Goal: Information Seeking & Learning: Learn about a topic

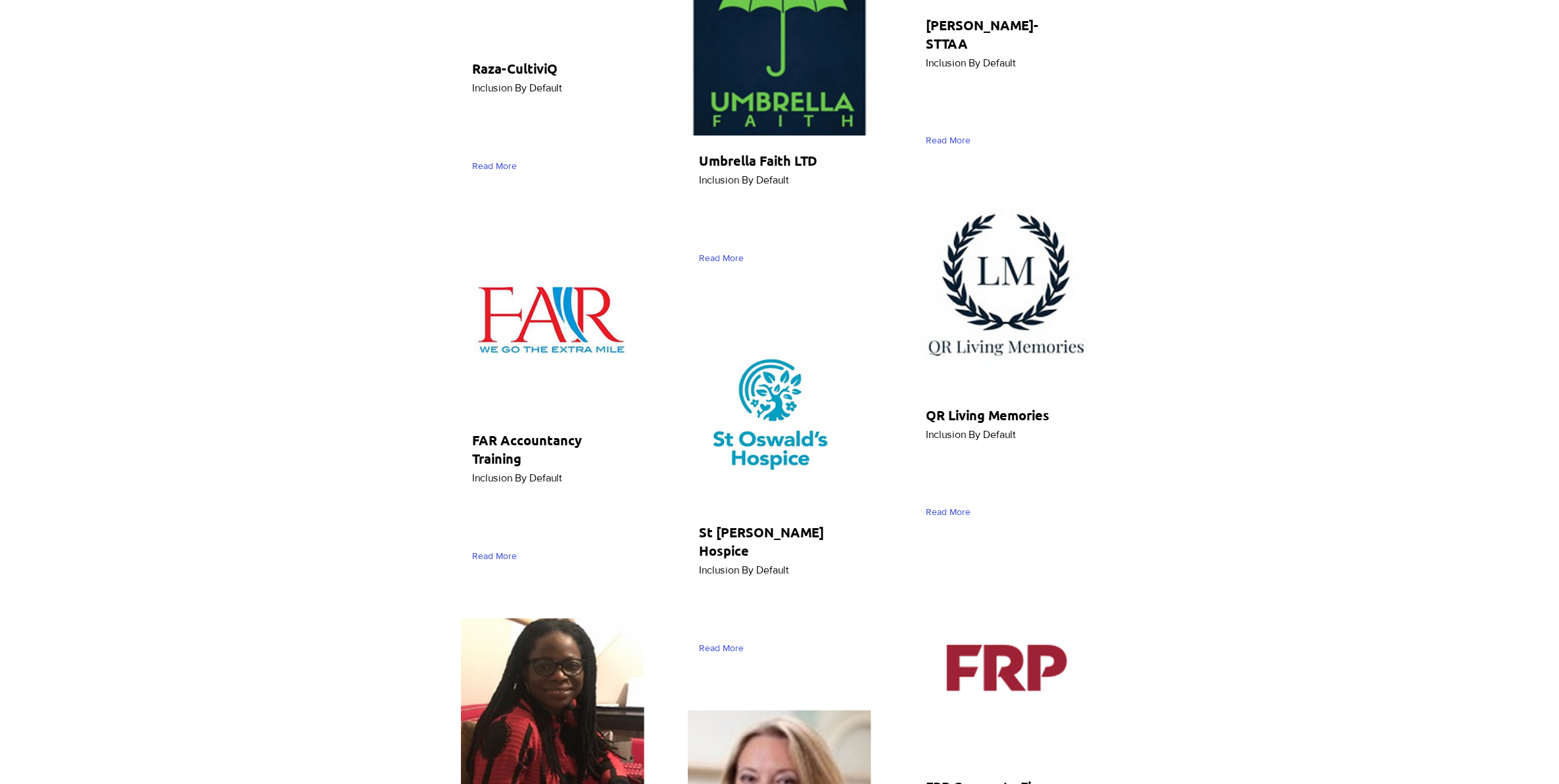
scroll to position [2219, 0]
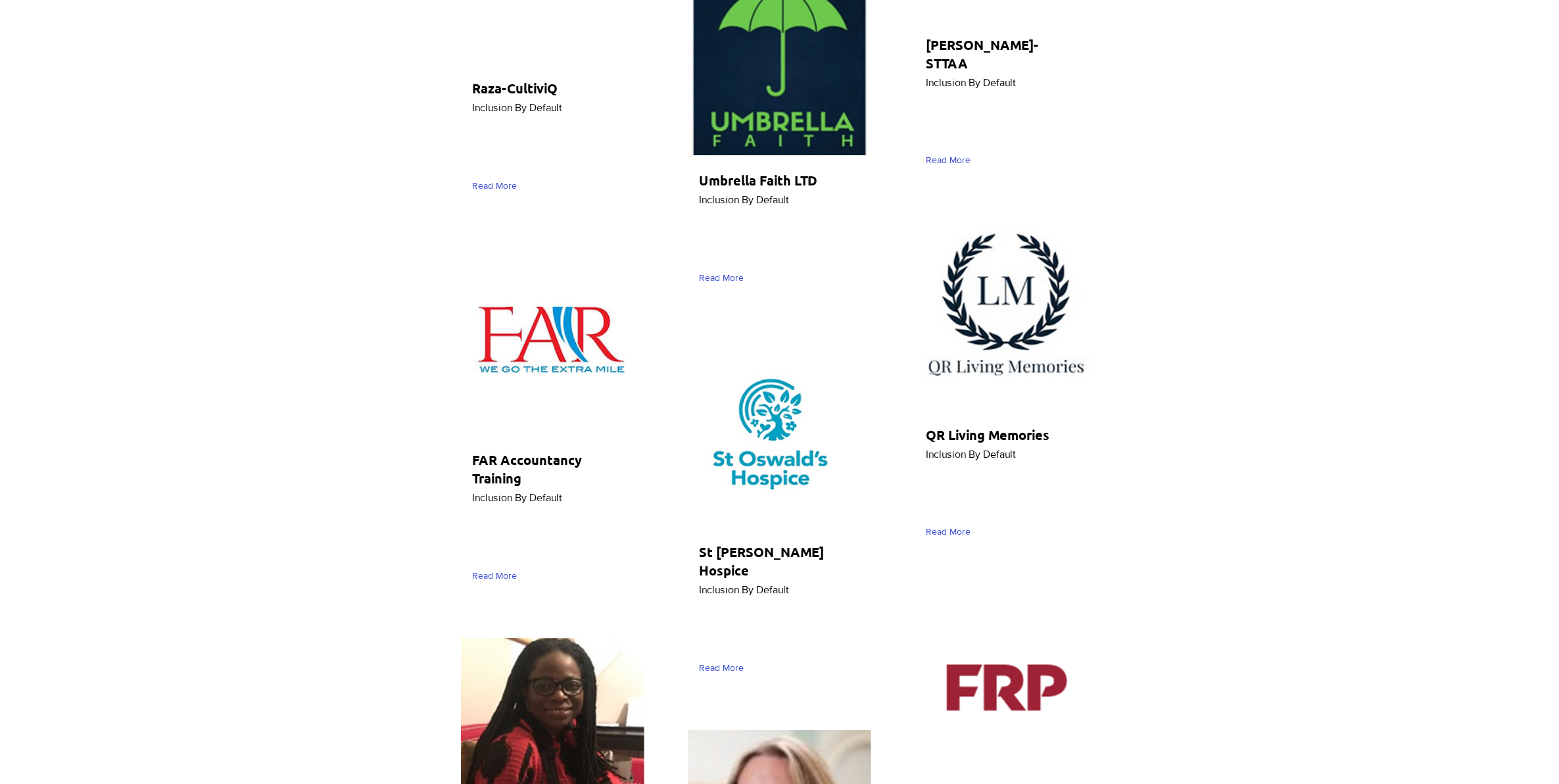
click at [336, 234] on div "main content" at bounding box center [779, 250] width 1559 height 4722
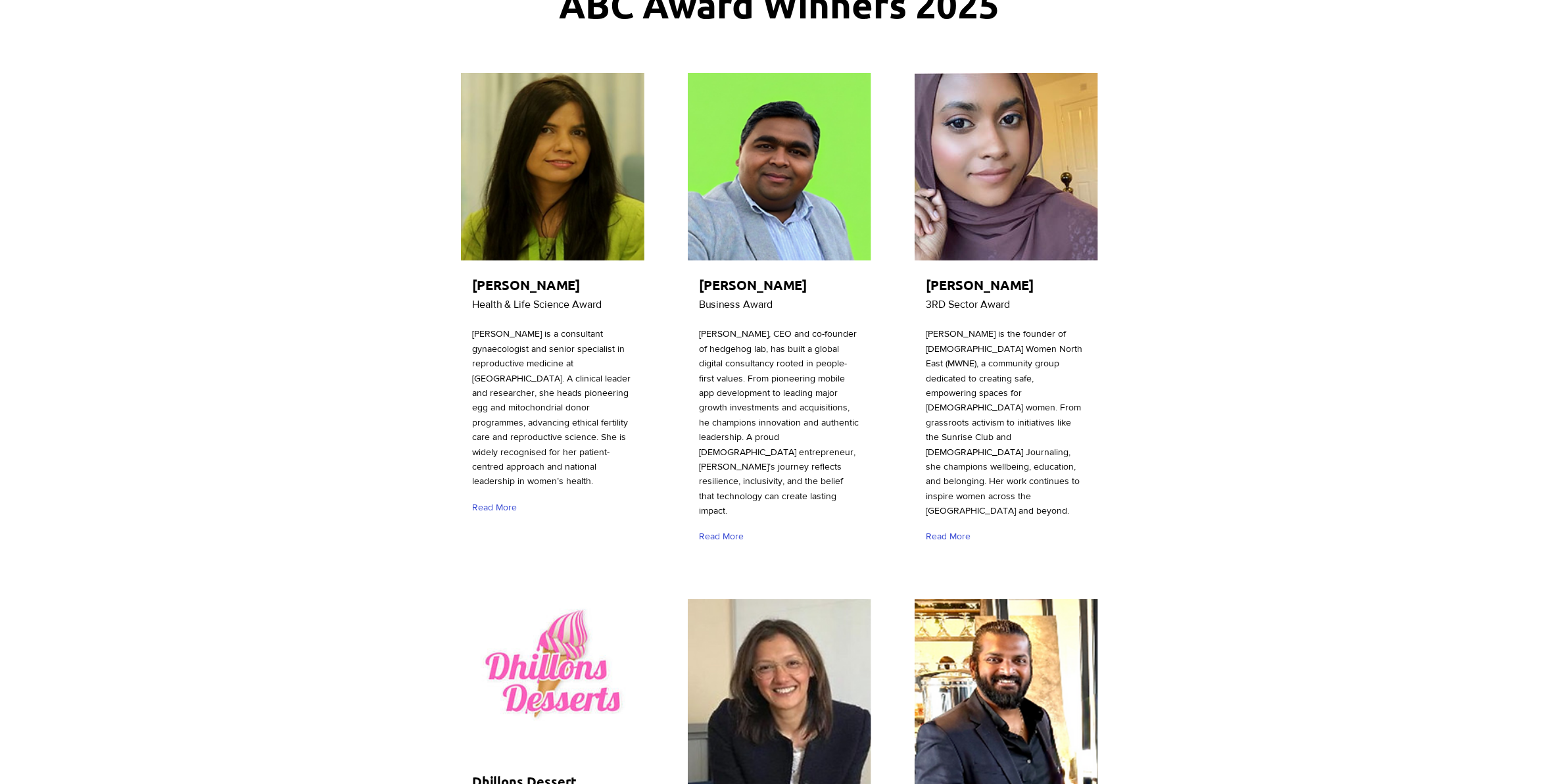
scroll to position [165, 0]
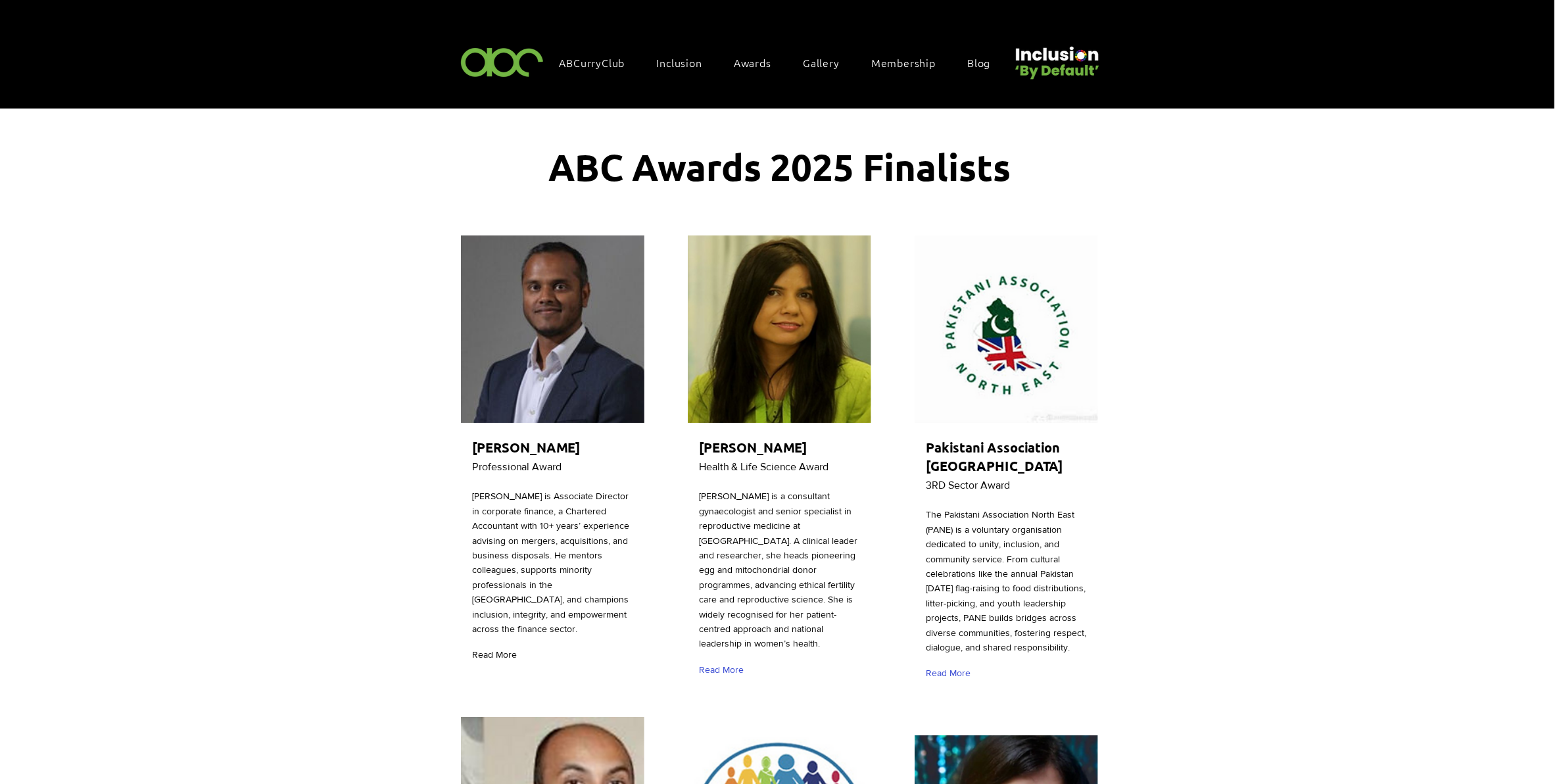
click at [485, 649] on span "Read More" at bounding box center [494, 655] width 45 height 13
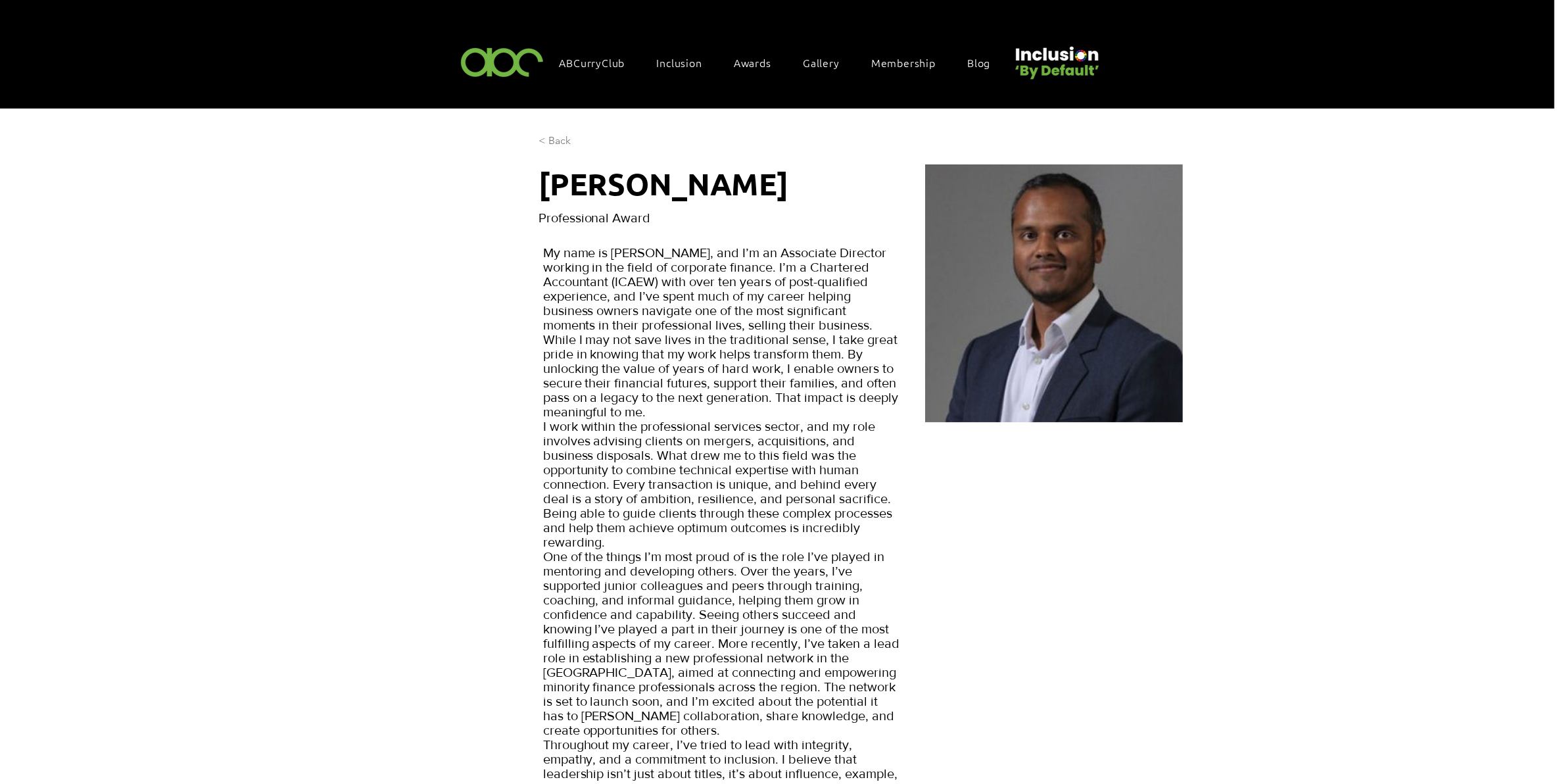
click at [557, 140] on span "< Back" at bounding box center [555, 140] width 32 height 14
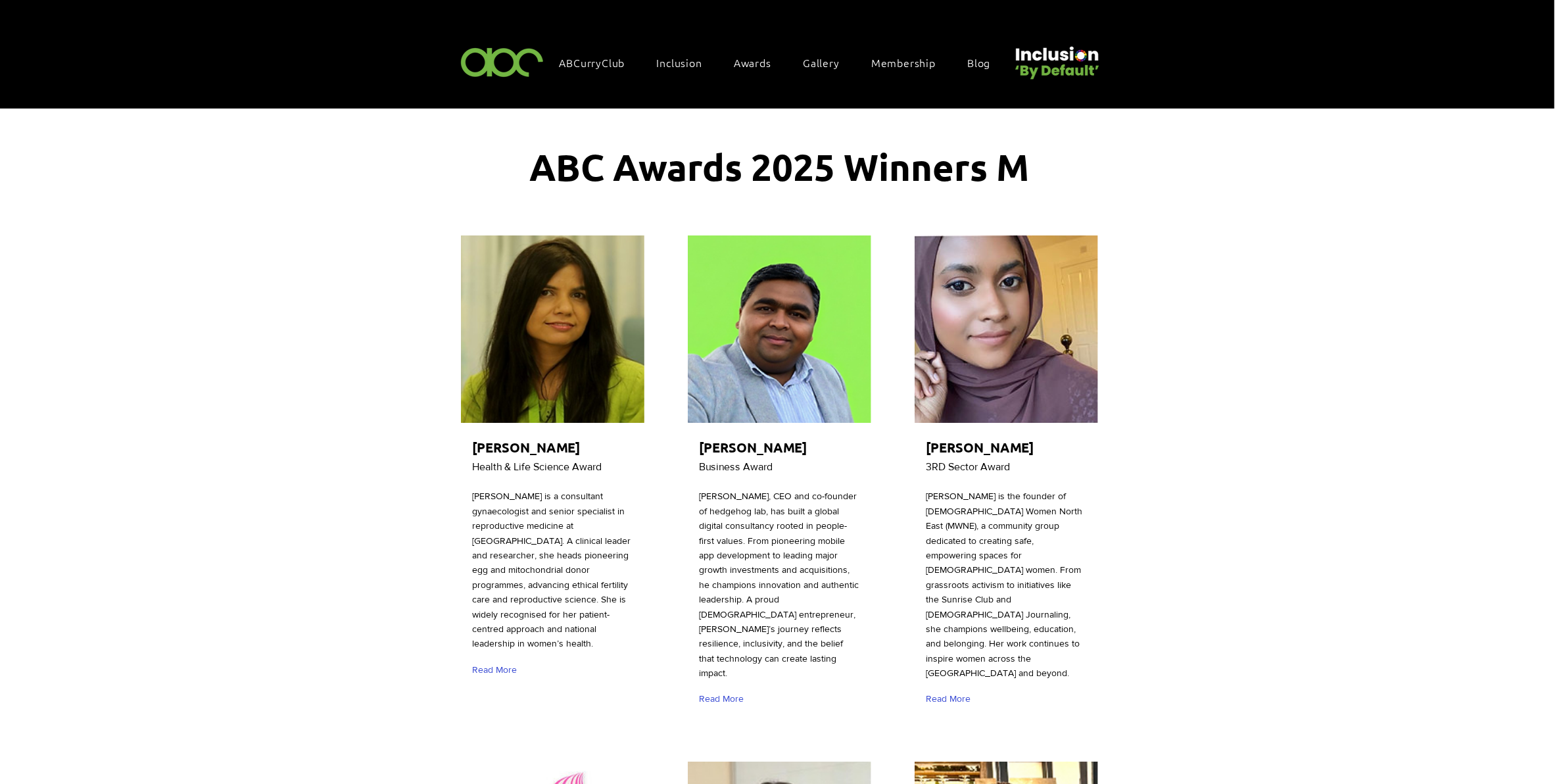
click at [1029, 170] on span "ABC Awards 2025 Winners M" at bounding box center [780, 166] width 500 height 46
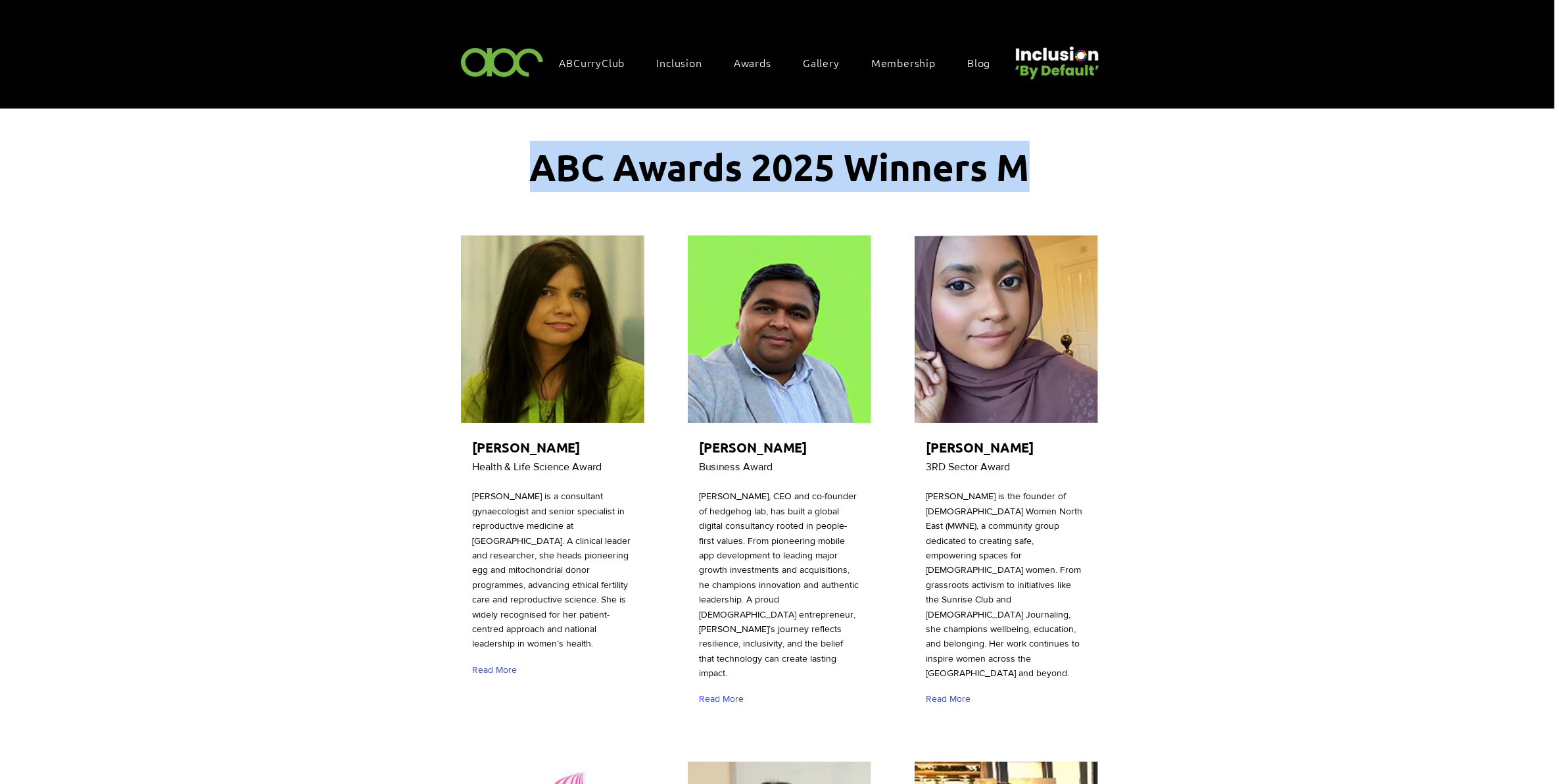
drag, startPoint x: 1029, startPoint y: 170, endPoint x: 498, endPoint y: 158, distance: 531.1
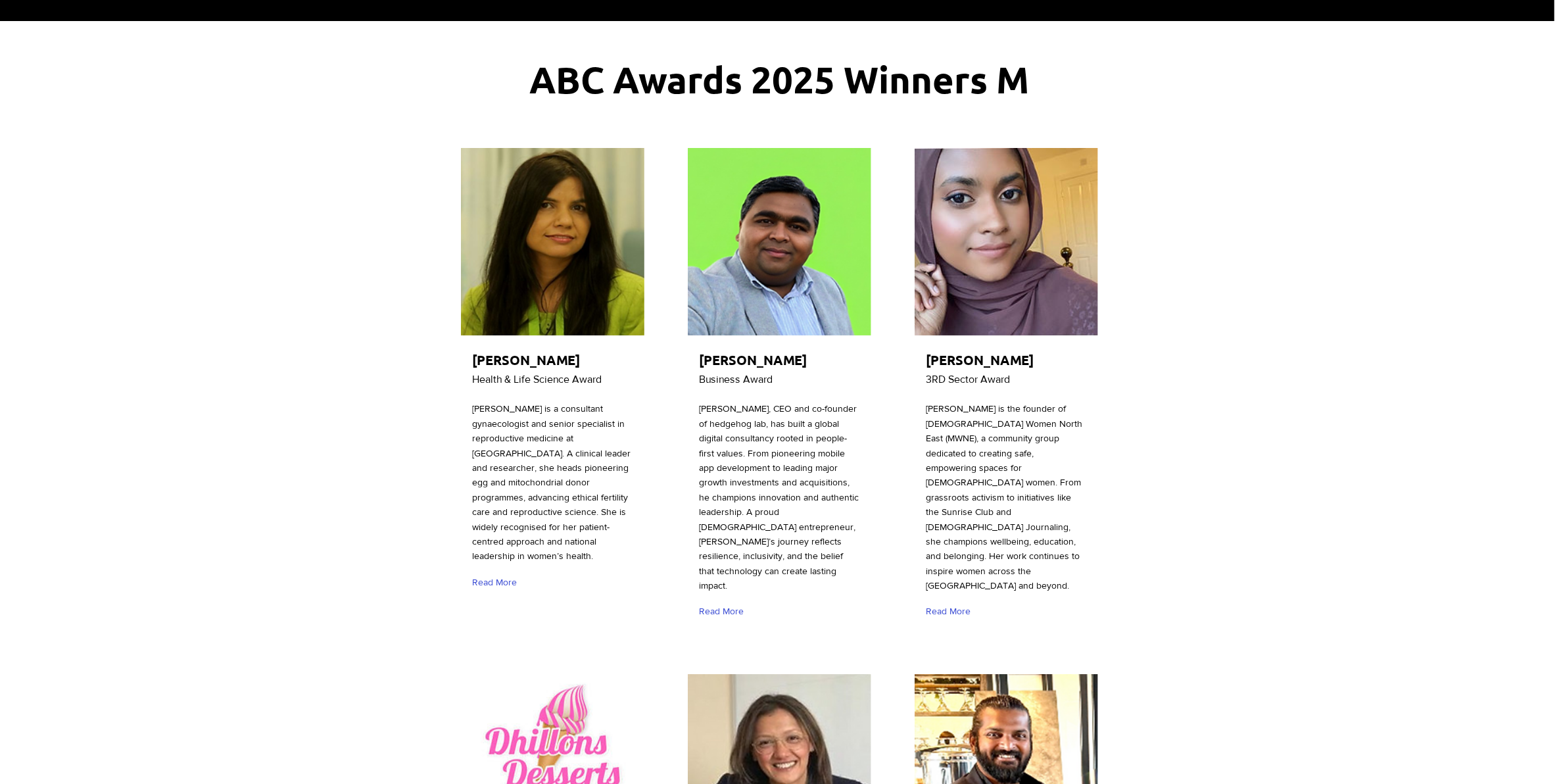
scroll to position [68, 0]
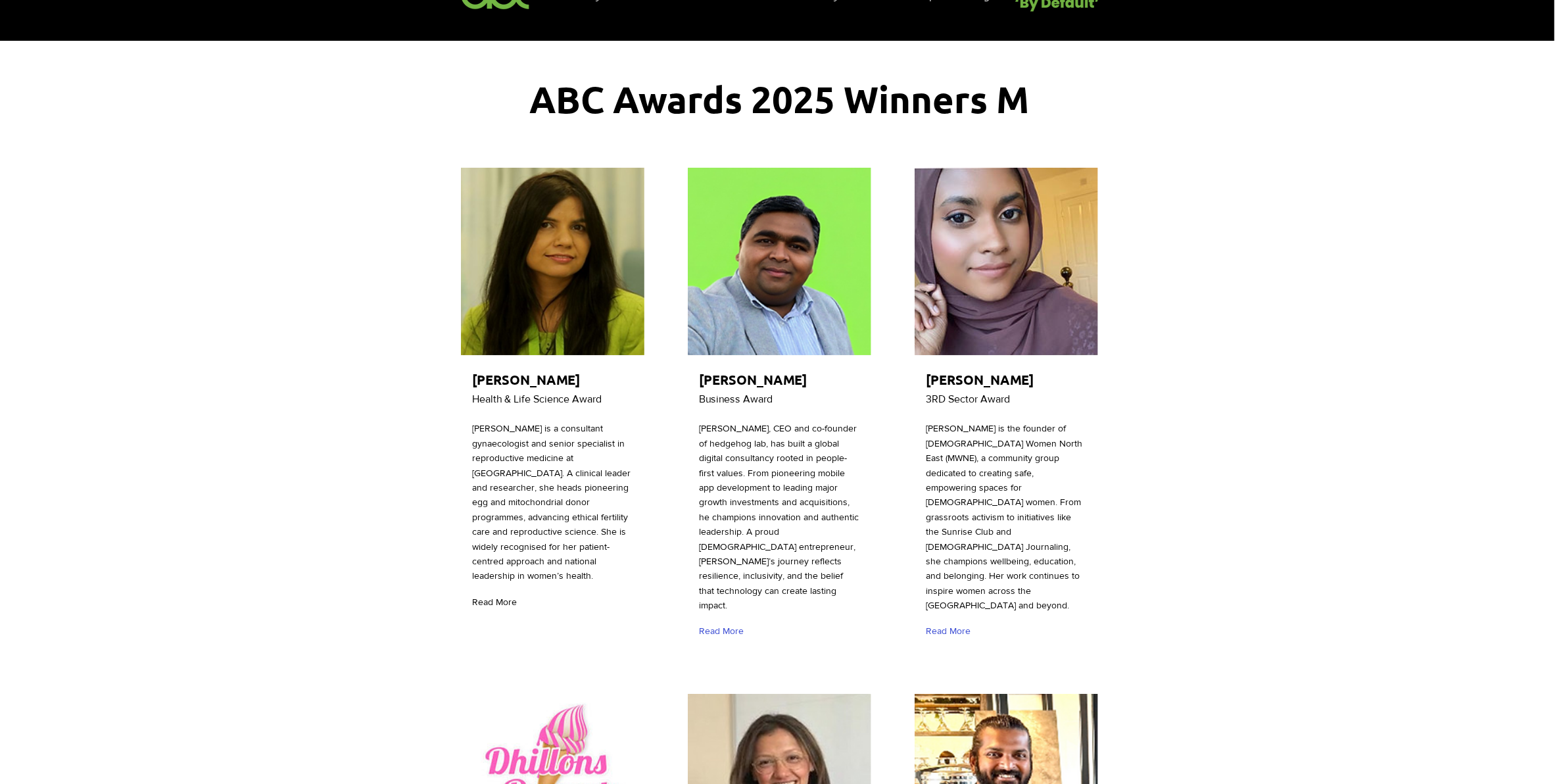
click at [497, 609] on span "Read More" at bounding box center [494, 602] width 45 height 13
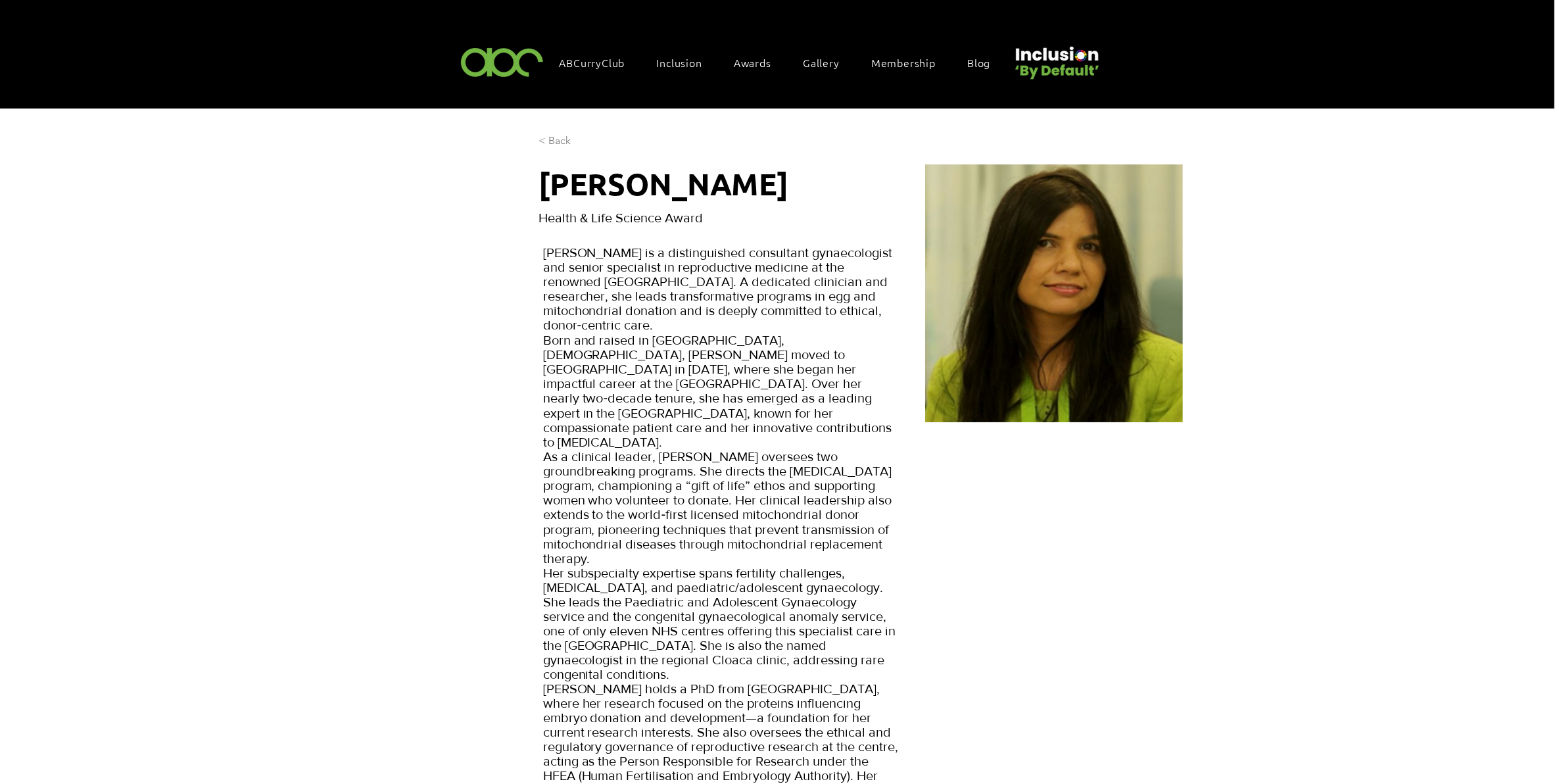
click at [572, 135] on link "< Back" at bounding box center [565, 141] width 52 height 19
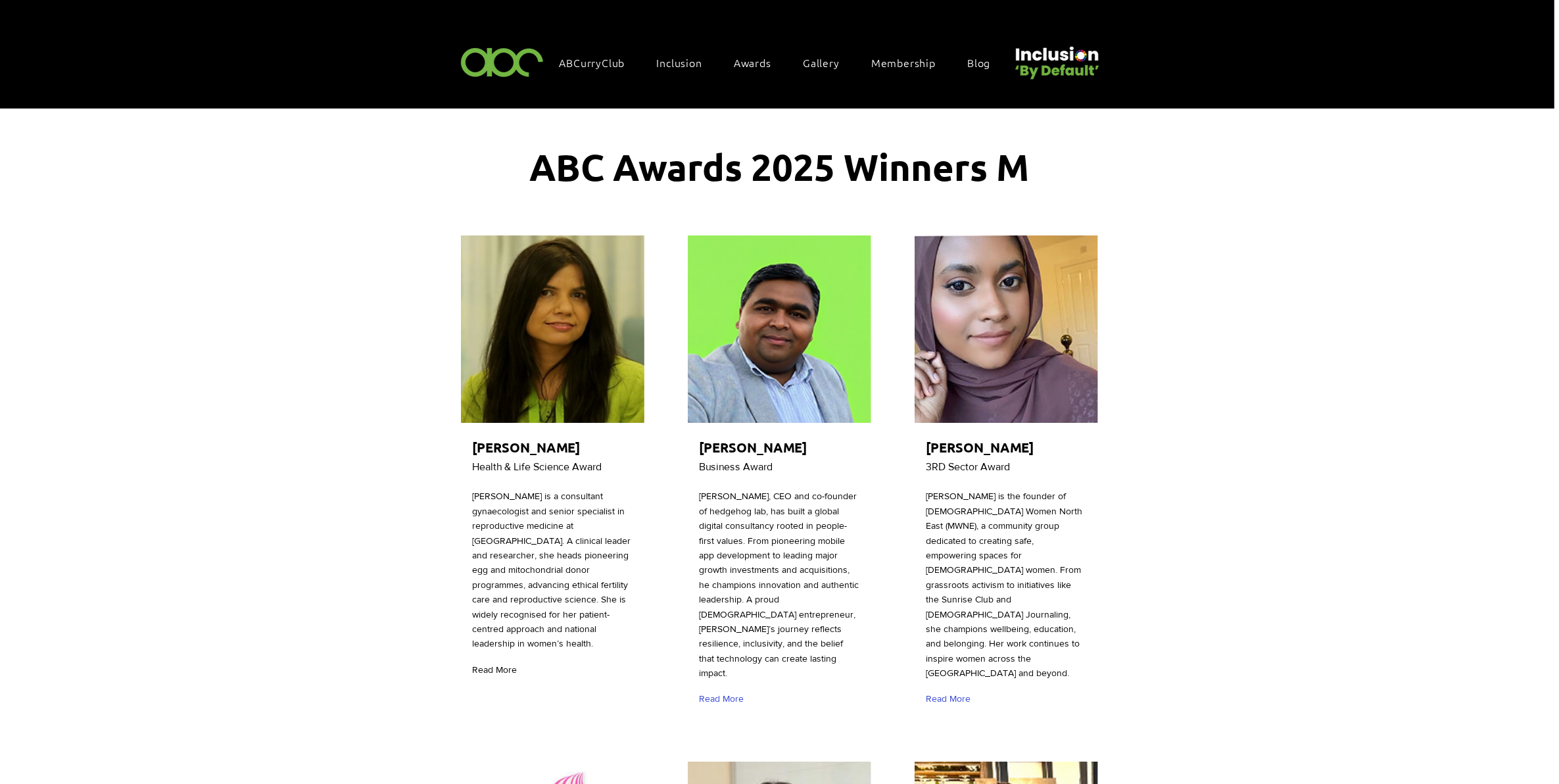
click at [498, 676] on span "Read More" at bounding box center [494, 670] width 45 height 13
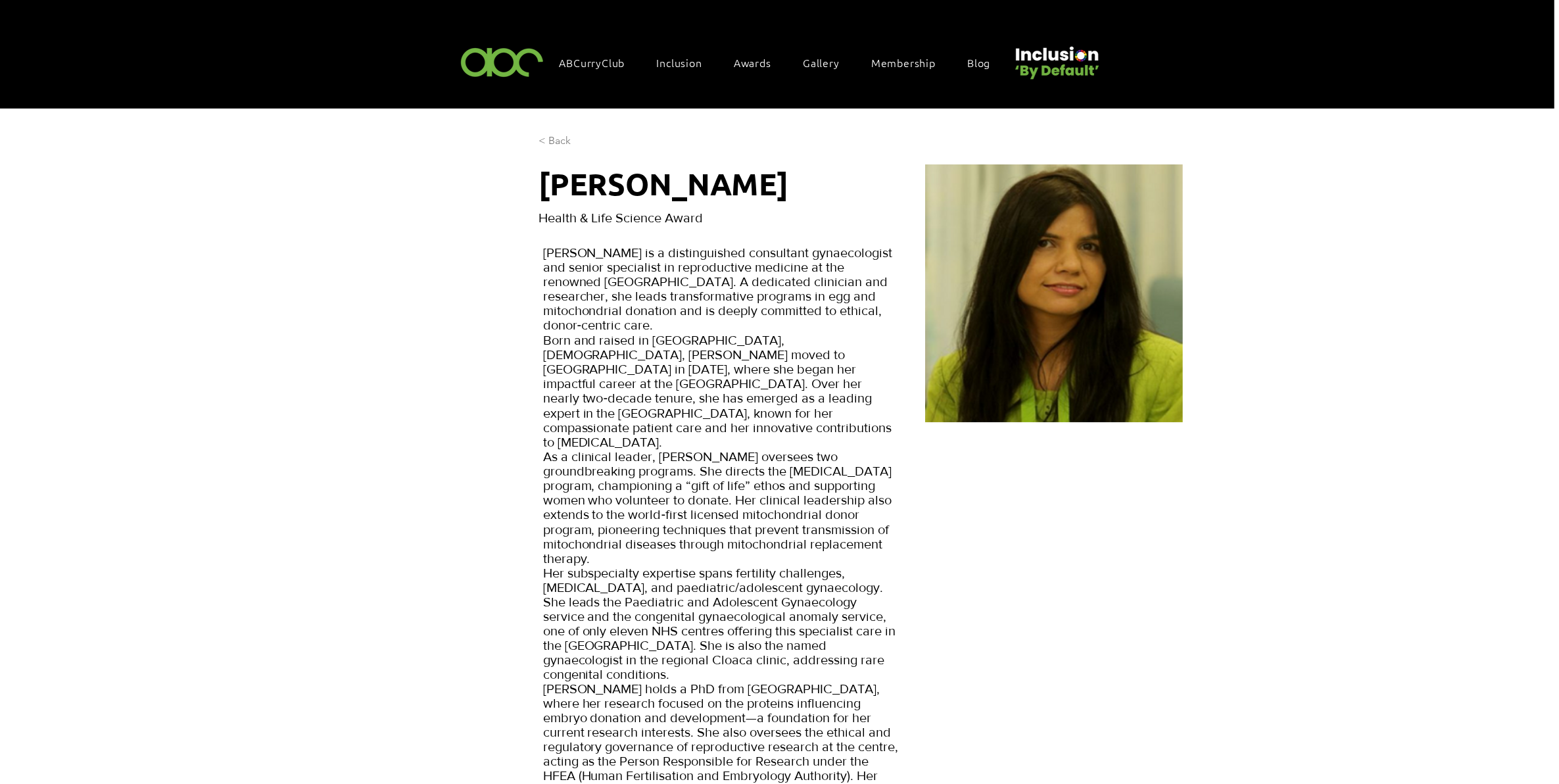
click at [547, 133] on span "< Back" at bounding box center [555, 140] width 32 height 14
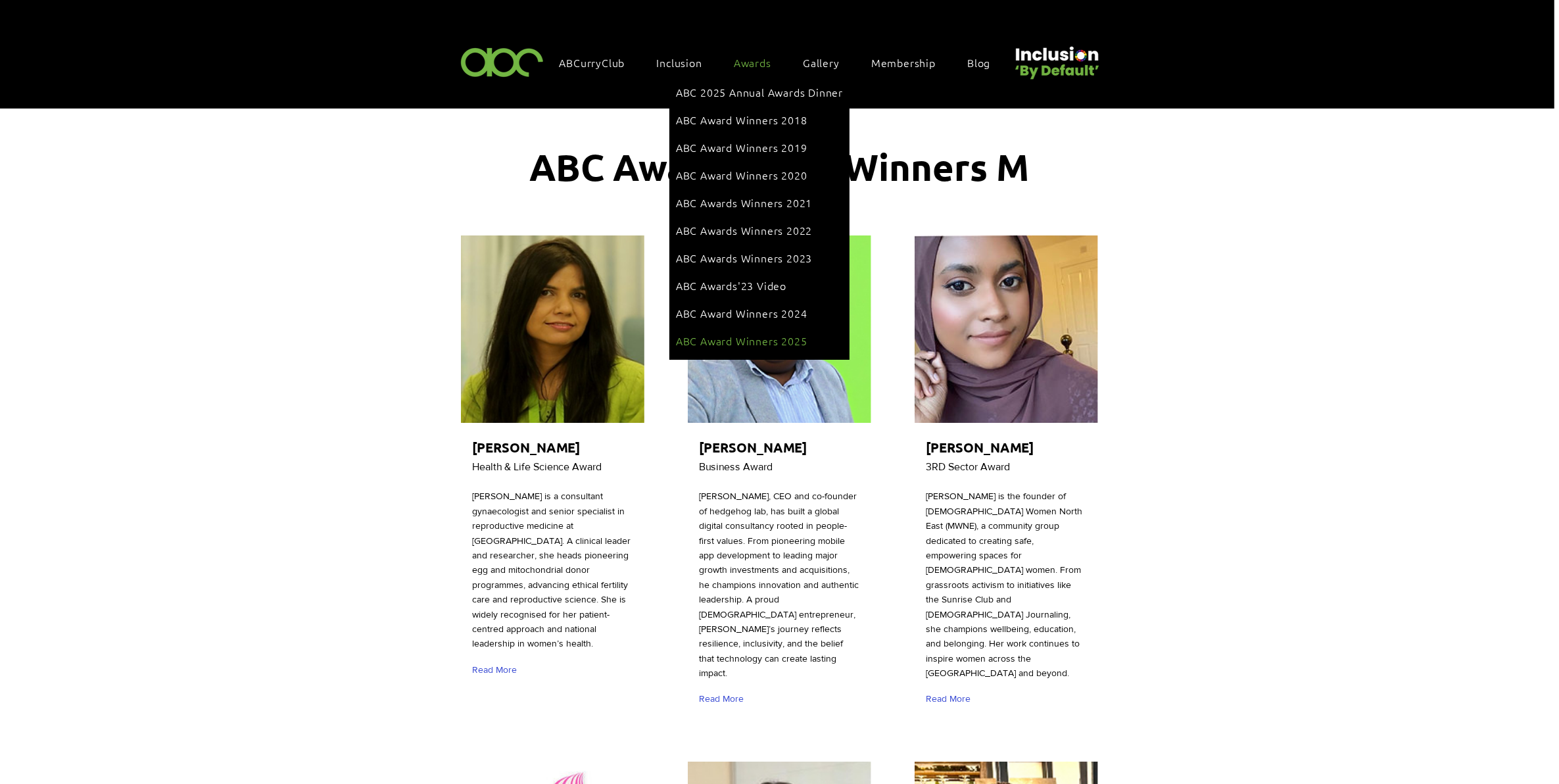
click at [753, 334] on span "ABC Award Winners 2025" at bounding box center [741, 341] width 132 height 14
click at [736, 93] on span "ABC 2025 Annual Awards Dinner" at bounding box center [759, 92] width 167 height 14
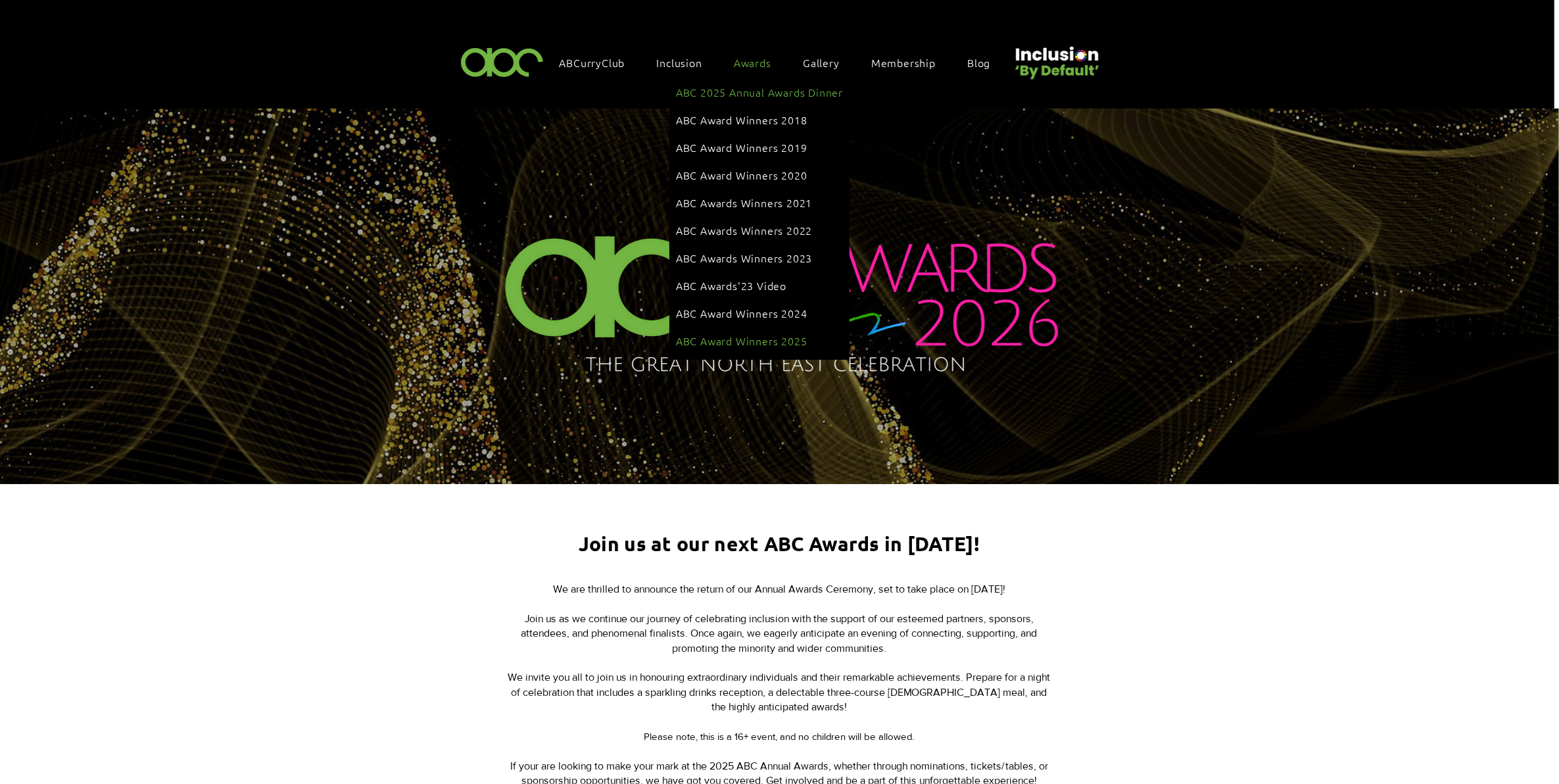
click at [740, 328] on li "ABC Award Winners 2025" at bounding box center [759, 341] width 167 height 28
click at [767, 334] on span "ABC Award Winners 2025" at bounding box center [741, 341] width 132 height 14
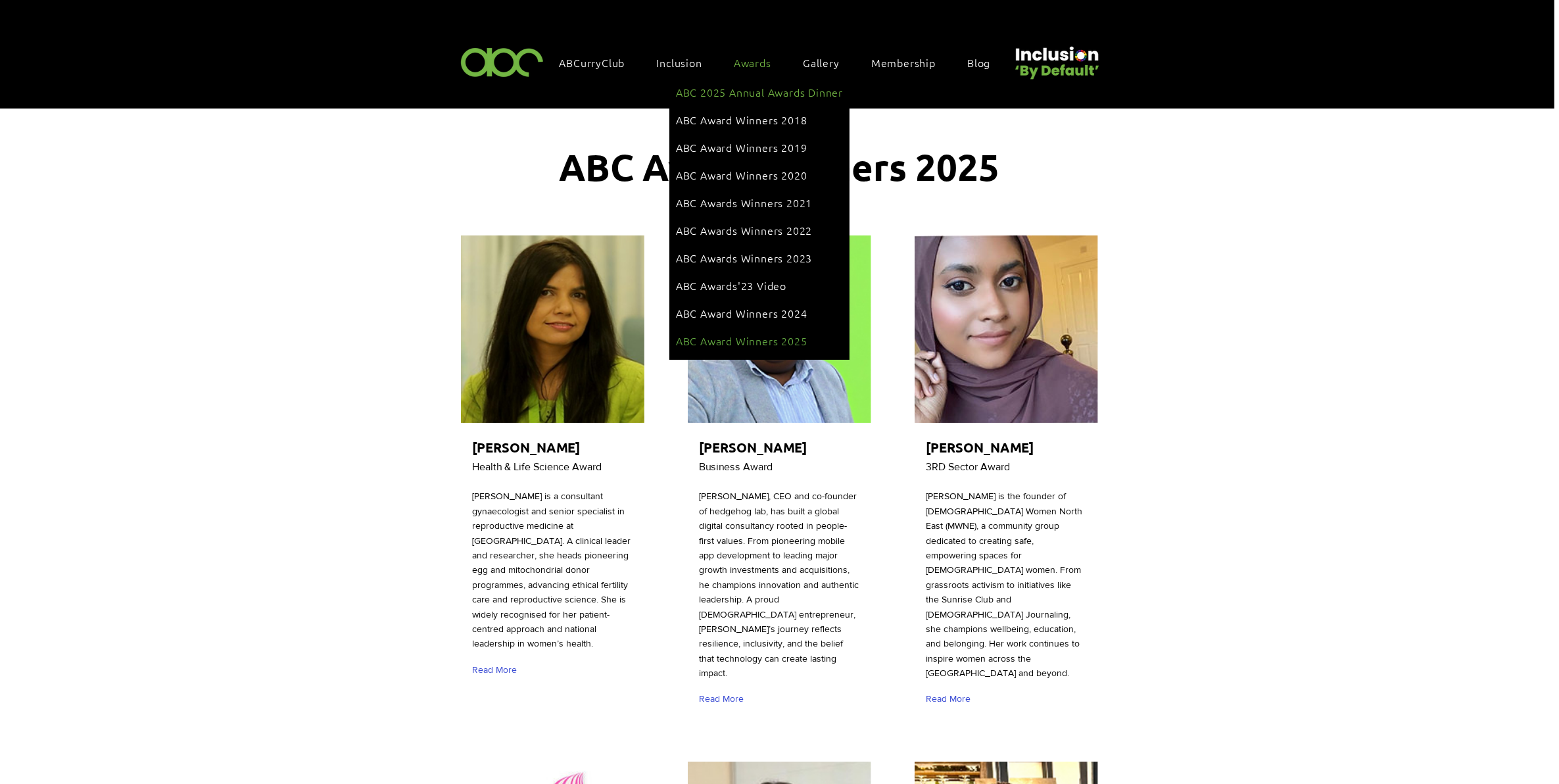
click at [748, 92] on span "ABC 2025 Annual Awards Dinner" at bounding box center [759, 92] width 167 height 14
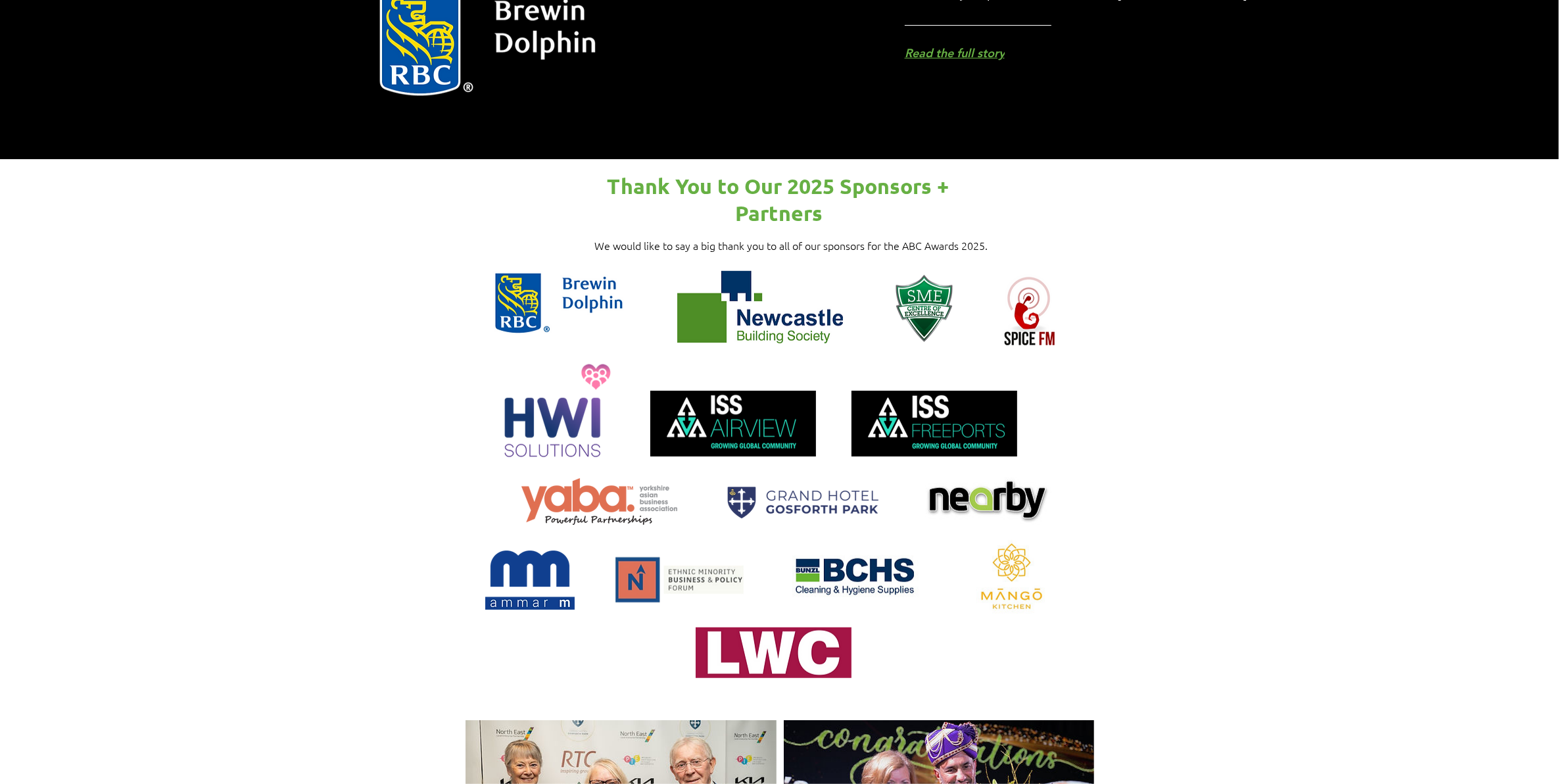
scroll to position [1233, 0]
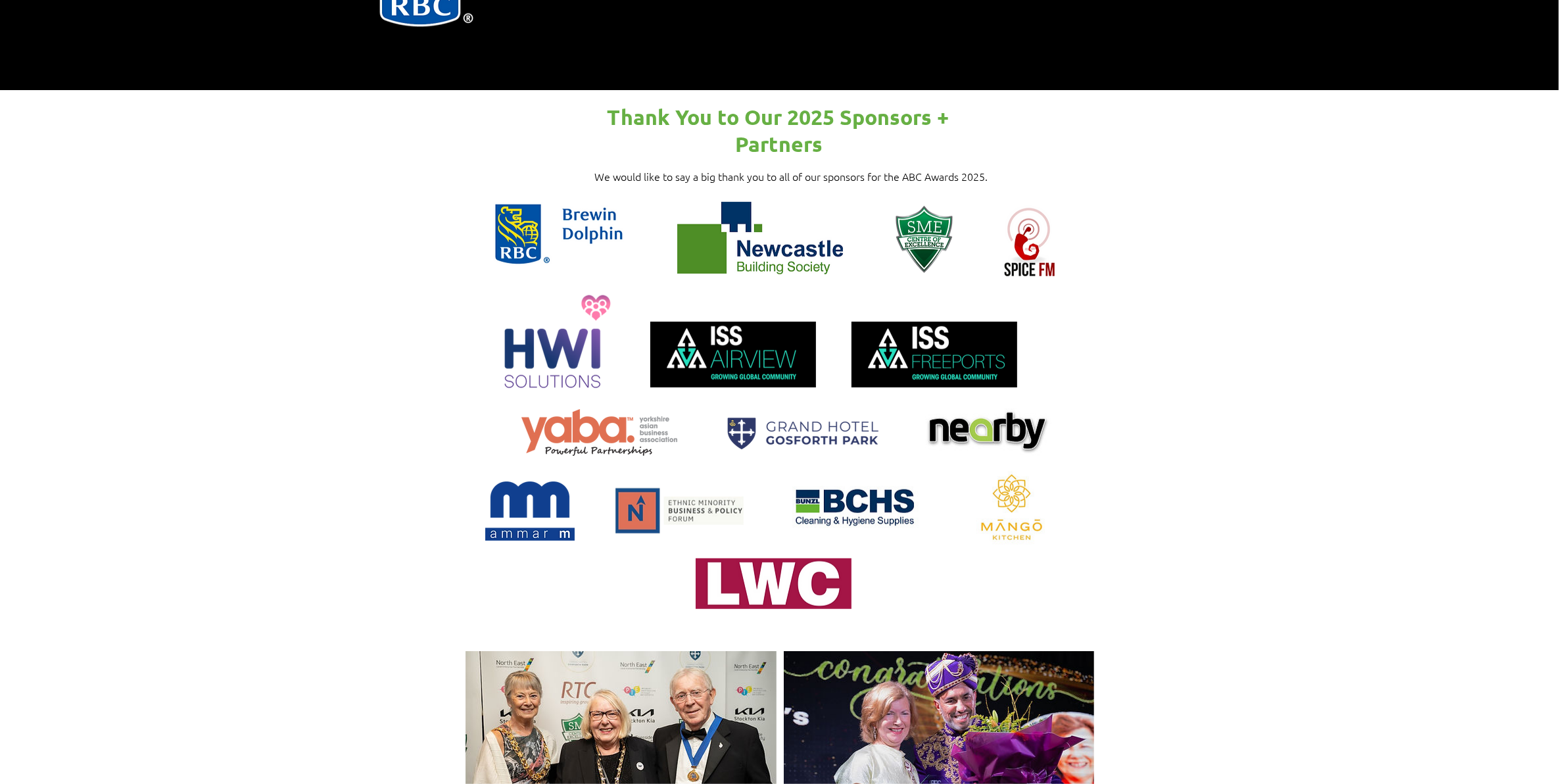
click at [396, 373] on div at bounding box center [779, 361] width 1559 height 542
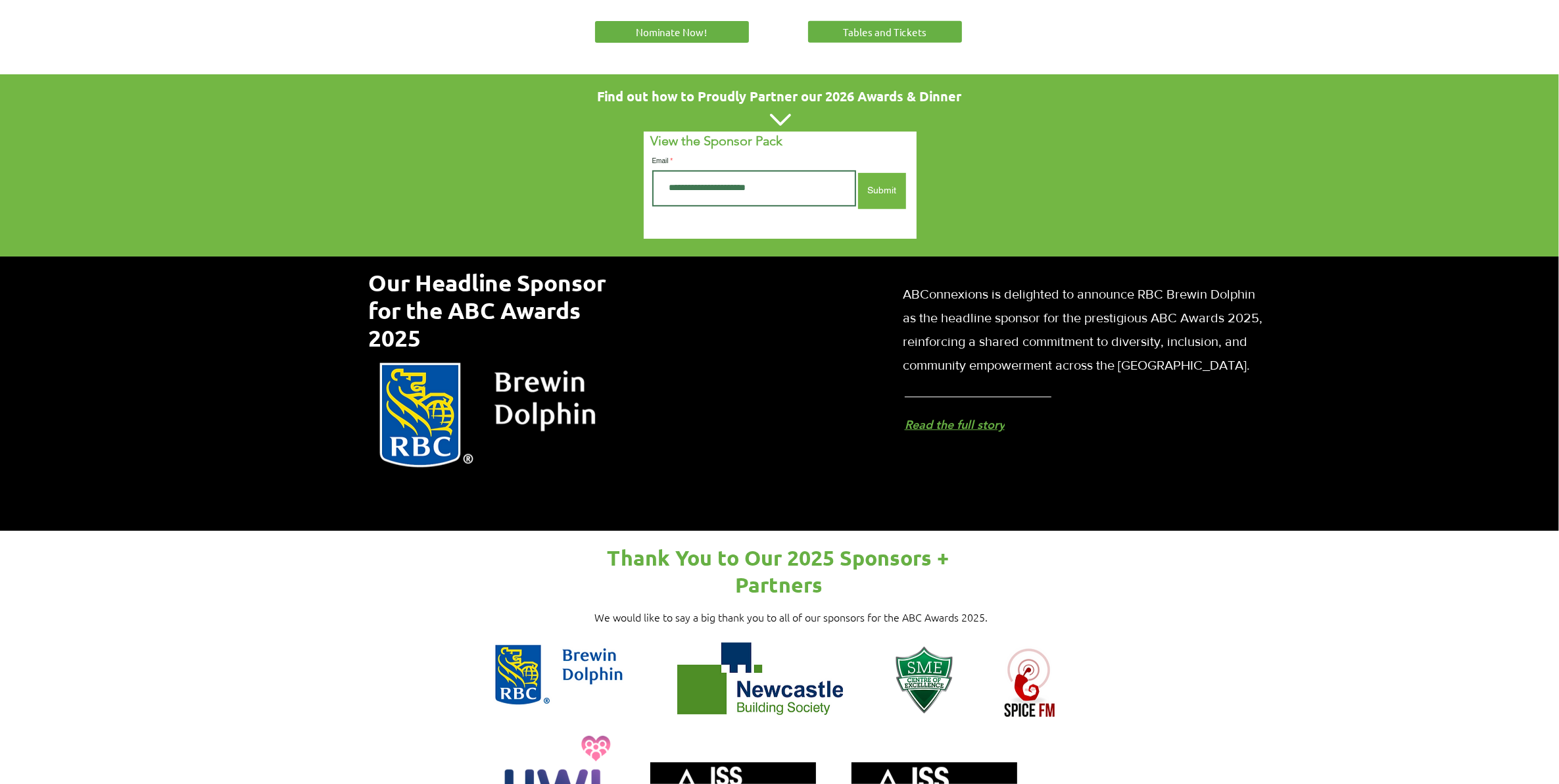
scroll to position [822, 0]
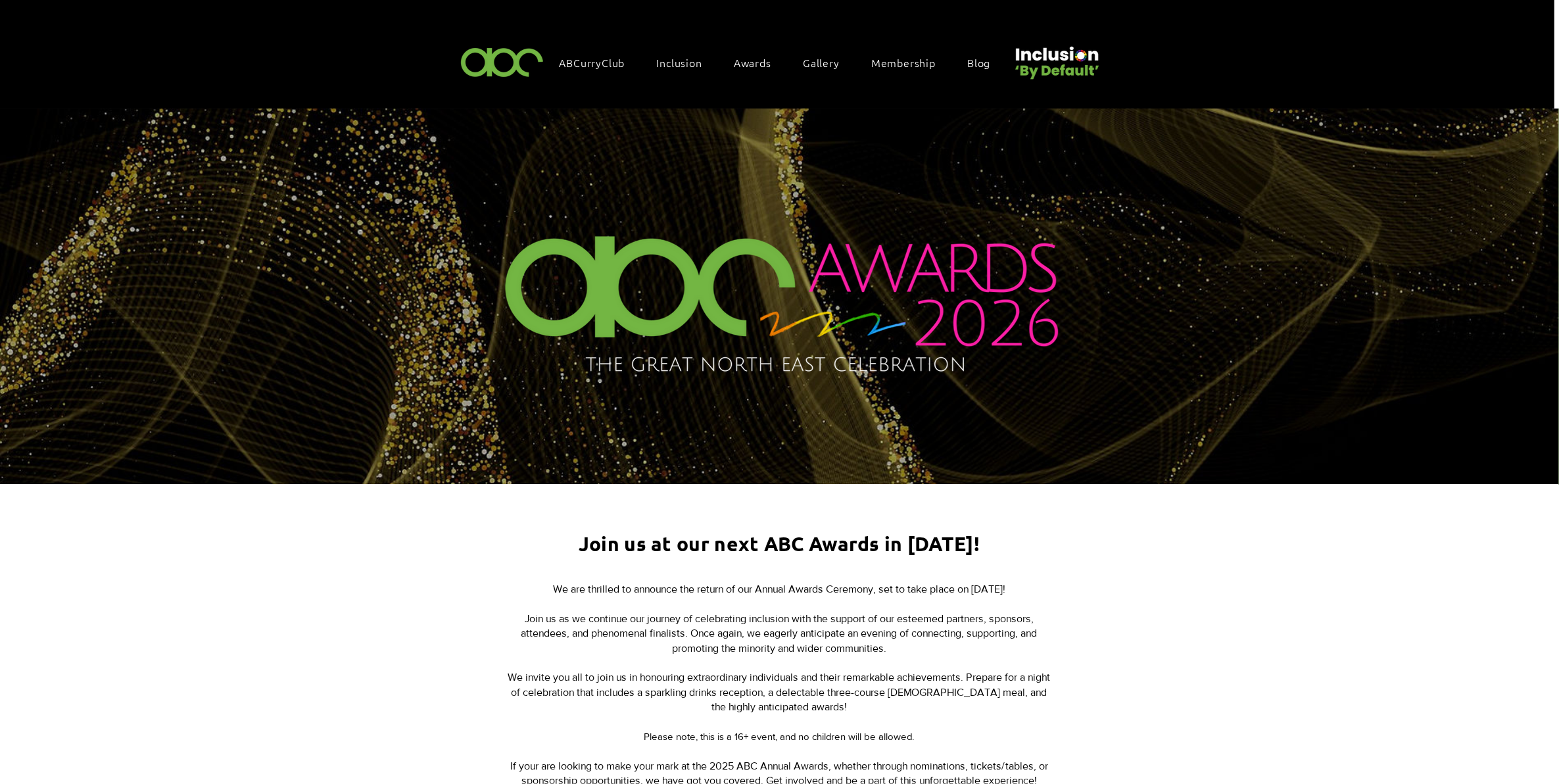
click at [909, 211] on img "main content" at bounding box center [780, 301] width 653 height 249
